Goal: Information Seeking & Learning: Understand process/instructions

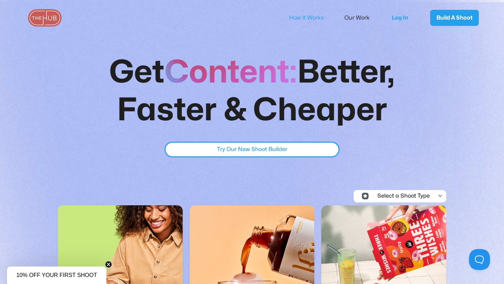
click at [311, 14] on link "How It Works" at bounding box center [311, 18] width 44 height 15
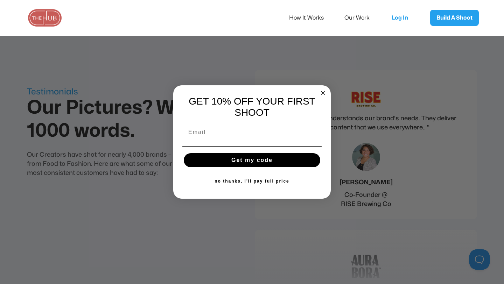
scroll to position [1897, 0]
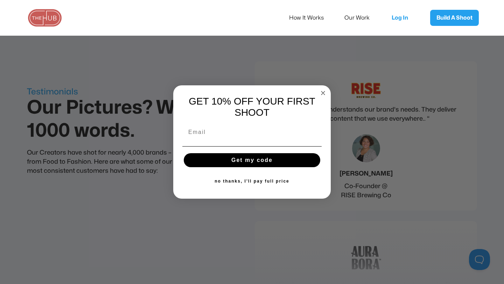
click at [321, 92] on circle "Close dialog" at bounding box center [323, 93] width 8 height 8
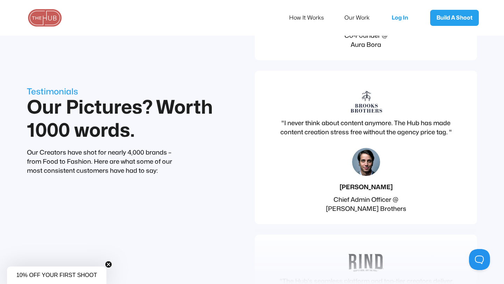
scroll to position [2421, 0]
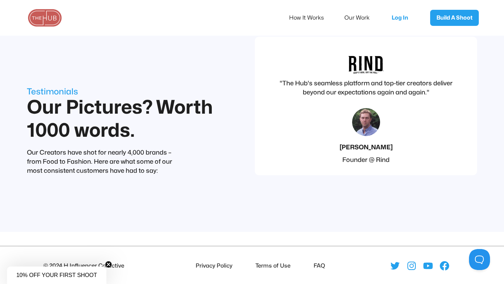
click at [318, 262] on li "FAQ" at bounding box center [318, 266] width 14 height 9
click at [324, 262] on li "FAQ" at bounding box center [318, 266] width 14 height 9
click at [314, 260] on div "© 2024 H Influencer Collective Privacy Policy Terms of Use FAQ" at bounding box center [252, 265] width 504 height 11
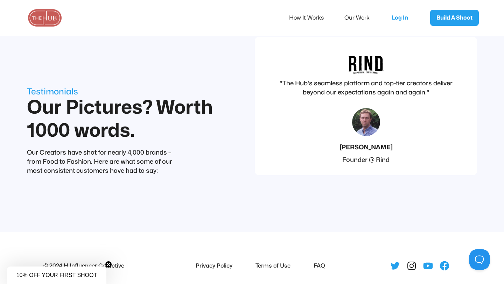
click at [413, 264] on icon at bounding box center [412, 266] width 4 height 4
click at [428, 263] on icon at bounding box center [428, 266] width 9 height 7
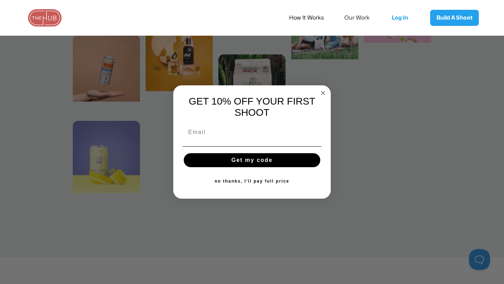
scroll to position [604, 0]
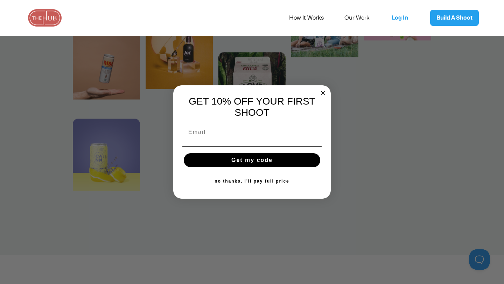
click at [325, 91] on circle "Close dialog" at bounding box center [323, 93] width 8 height 8
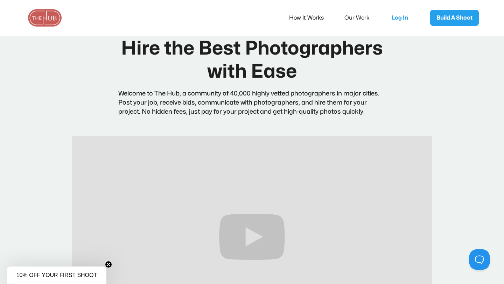
scroll to position [0, 0]
